Goal: Task Accomplishment & Management: Manage account settings

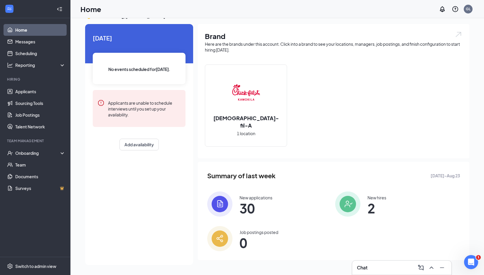
scroll to position [12, 0]
click at [38, 151] on div "Onboarding" at bounding box center [37, 153] width 45 height 6
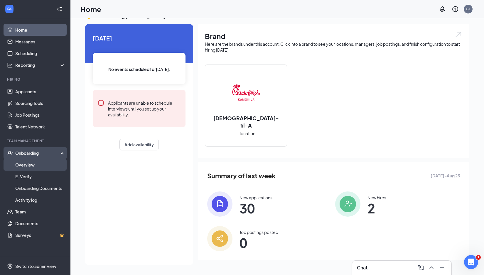
click at [35, 165] on link "Overview" at bounding box center [40, 165] width 50 height 12
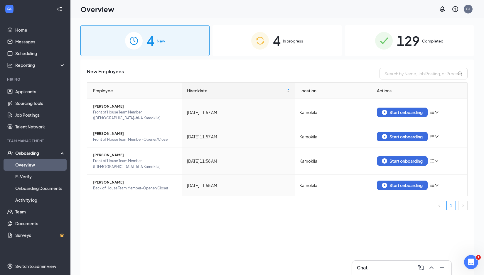
click at [294, 38] on div "4 In progress" at bounding box center [276, 40] width 129 height 31
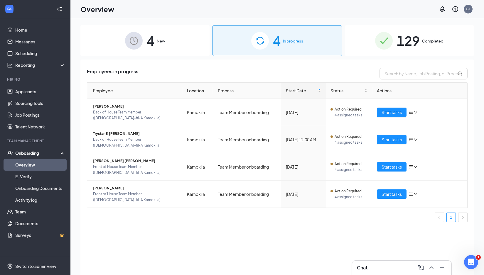
click at [164, 36] on div "4 New" at bounding box center [144, 40] width 129 height 31
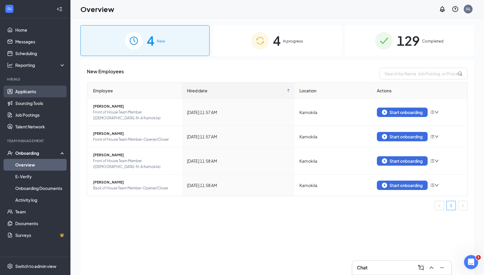
click at [48, 95] on link "Applicants" at bounding box center [40, 92] width 50 height 12
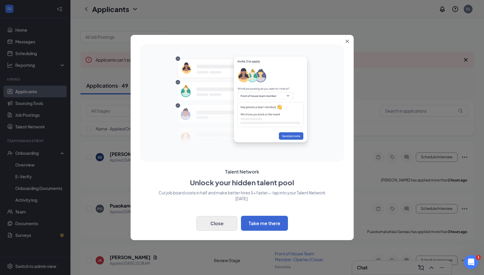
click at [216, 225] on button "Close" at bounding box center [216, 223] width 41 height 15
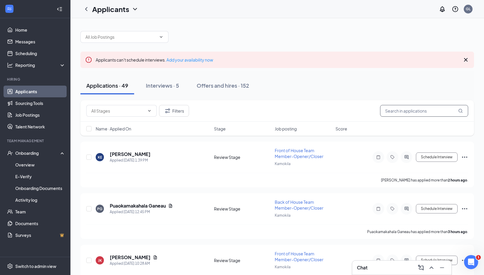
click at [413, 107] on input "text" at bounding box center [424, 111] width 88 height 12
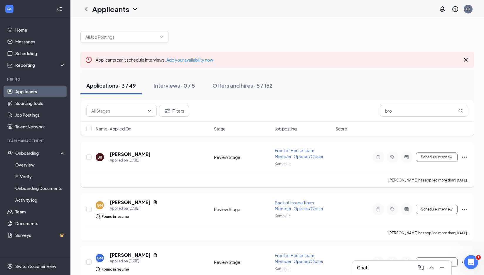
drag, startPoint x: 394, startPoint y: 121, endPoint x: 462, endPoint y: 157, distance: 77.5
click at [462, 157] on icon "Ellipses" at bounding box center [464, 157] width 5 height 1
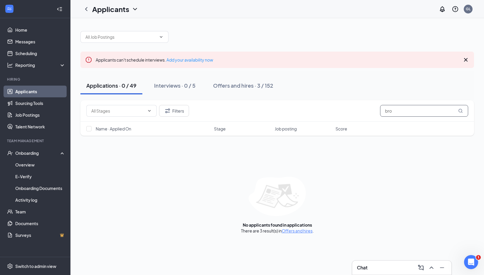
click at [408, 111] on input "bro" at bounding box center [424, 111] width 88 height 12
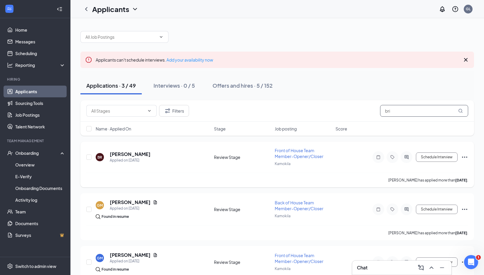
type input "bri"
click at [464, 157] on icon "Ellipses" at bounding box center [464, 157] width 5 height 1
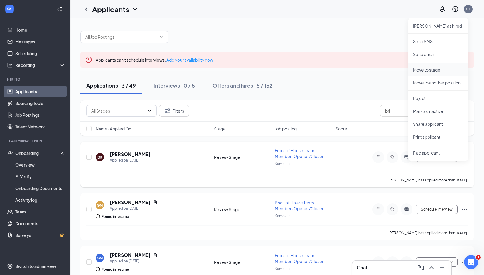
click at [442, 75] on li "Move to stage" at bounding box center [438, 69] width 60 height 13
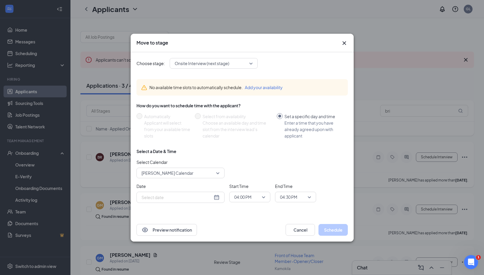
type input "[DATE]"
click at [254, 65] on div "Onsite Interview (next stage)" at bounding box center [213, 63] width 88 height 11
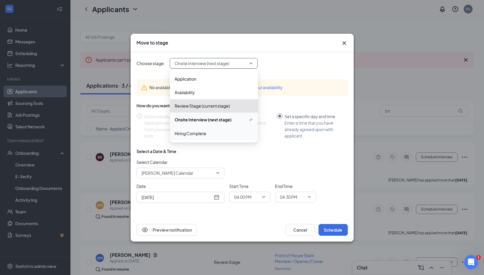
click at [211, 136] on span "Hiring Complete" at bounding box center [213, 133] width 79 height 6
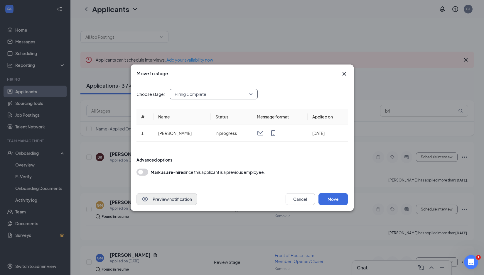
click at [177, 196] on button "Preview notification" at bounding box center [166, 199] width 60 height 12
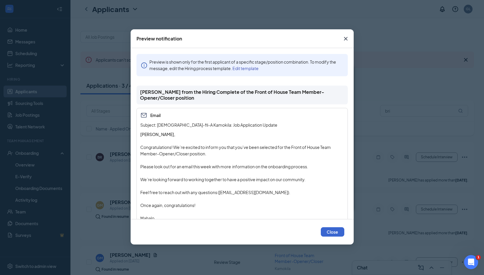
click at [329, 230] on button "Close" at bounding box center [331, 231] width 23 height 9
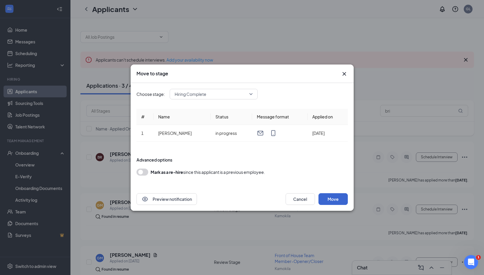
click at [327, 200] on button "Move" at bounding box center [332, 199] width 29 height 12
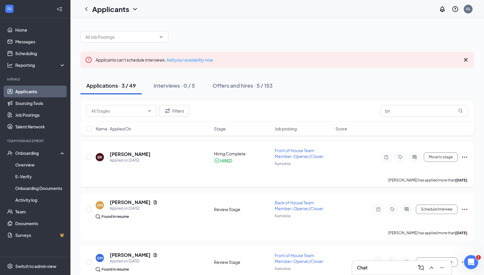
click at [463, 158] on icon "Ellipses" at bounding box center [464, 157] width 7 height 7
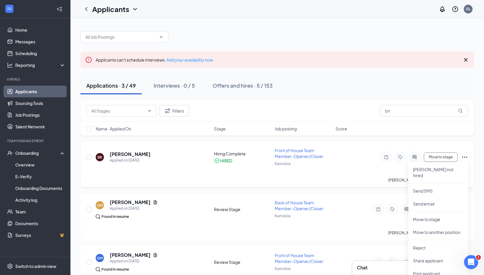
click at [415, 160] on div at bounding box center [414, 157] width 12 height 12
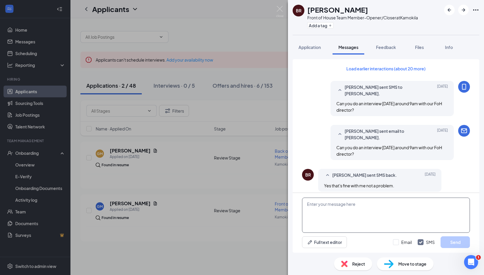
click at [332, 208] on textarea at bounding box center [386, 215] width 168 height 35
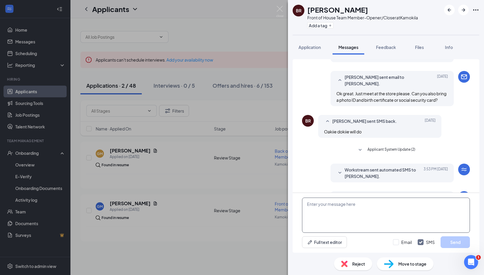
scroll to position [173, 0]
click at [279, 11] on img at bounding box center [279, 11] width 7 height 11
